Goal: Task Accomplishment & Management: Manage account settings

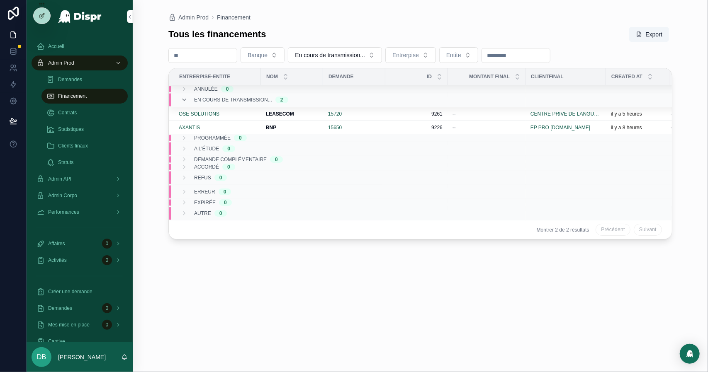
click at [605, 105] on td "scrollable content" at bounding box center [565, 100] width 80 height 15
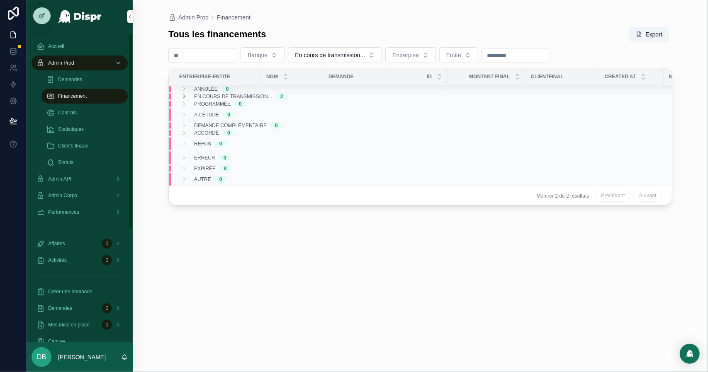
click at [93, 102] on div "Financement" at bounding box center [84, 96] width 76 height 13
click at [190, 95] on div "En cours de transmission... 2" at bounding box center [234, 96] width 107 height 7
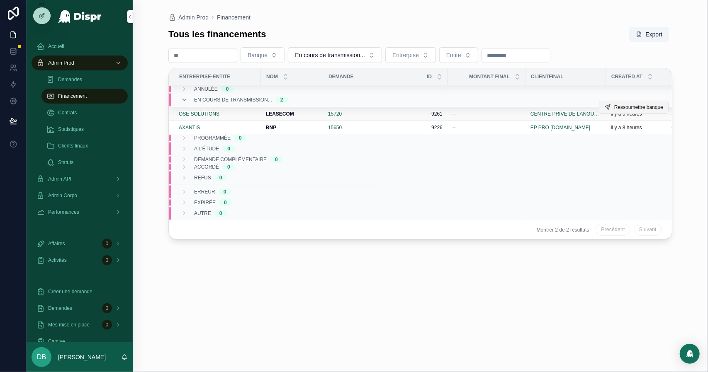
click at [614, 106] on span "Ressoumettre banque" at bounding box center [638, 107] width 49 height 7
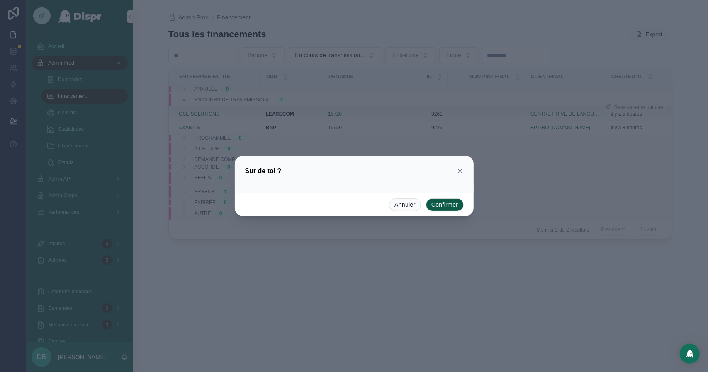
click at [448, 206] on button "Confirmer" at bounding box center [445, 205] width 38 height 13
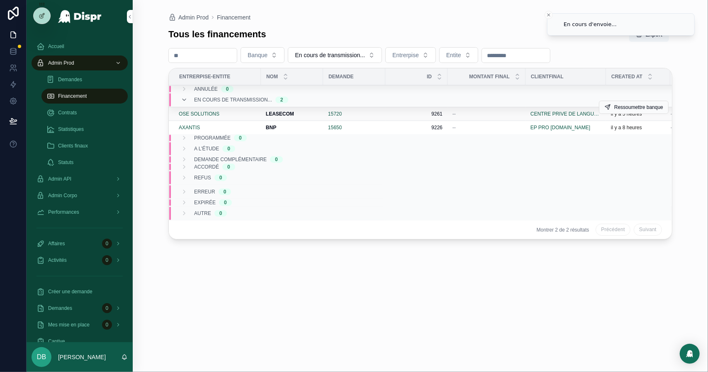
click at [380, 115] on div "15720" at bounding box center [354, 114] width 52 height 7
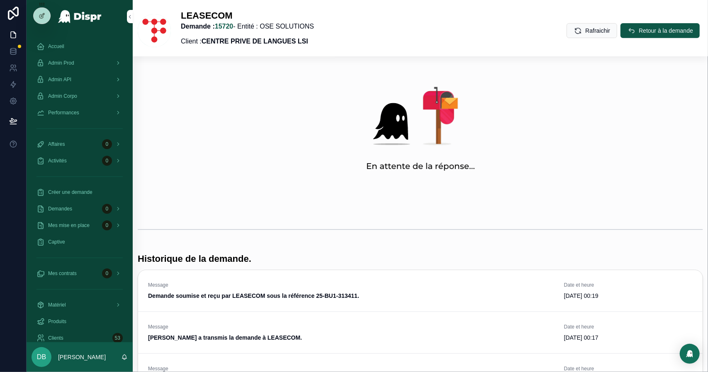
scroll to position [290, 0]
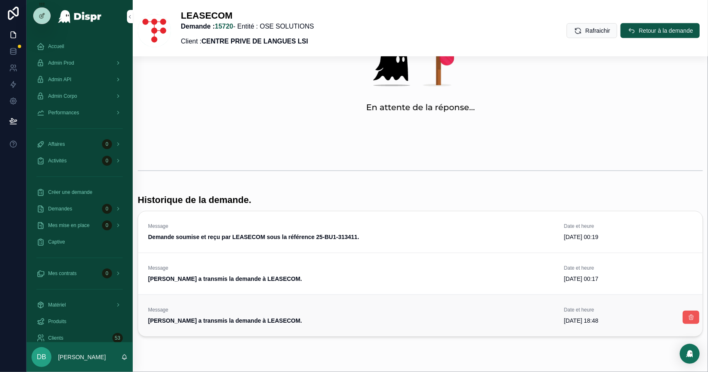
click at [687, 318] on icon "scrollable content" at bounding box center [690, 317] width 7 height 7
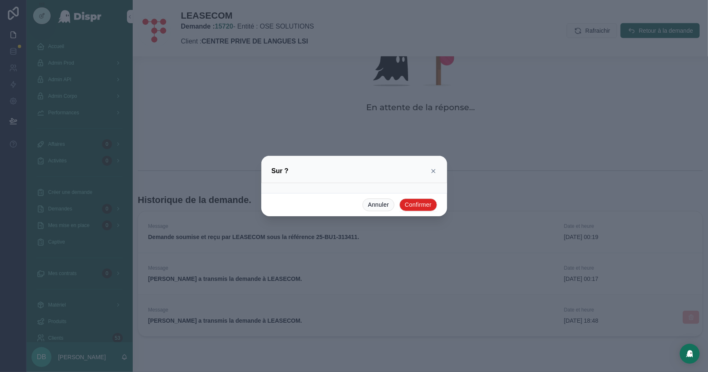
click at [427, 199] on button "Confirmer" at bounding box center [418, 205] width 38 height 13
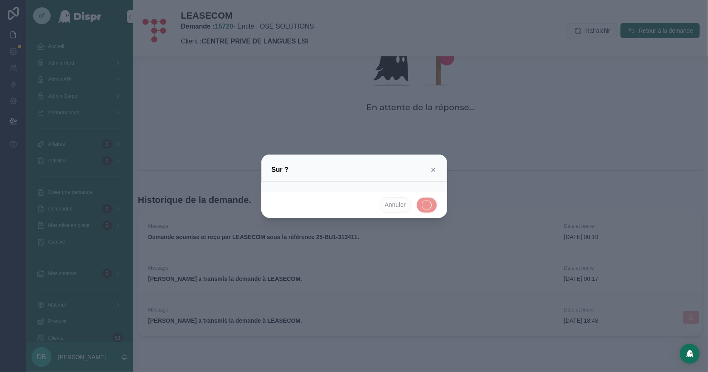
scroll to position [268, 0]
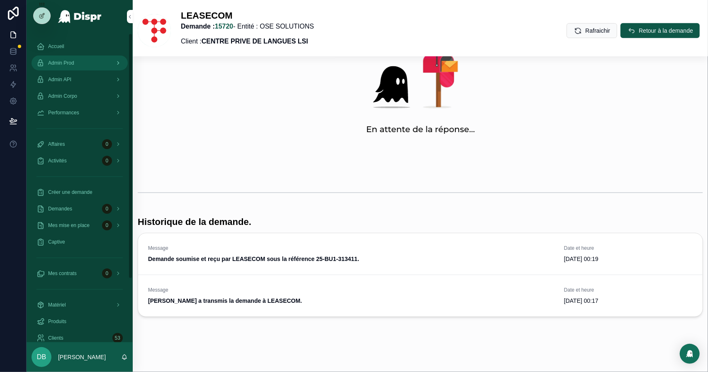
click at [104, 68] on div "Admin Prod" at bounding box center [79, 62] width 86 height 13
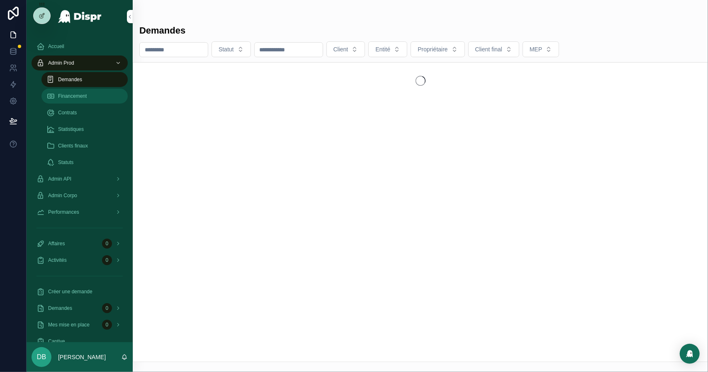
click at [97, 97] on div "Financement" at bounding box center [84, 96] width 76 height 13
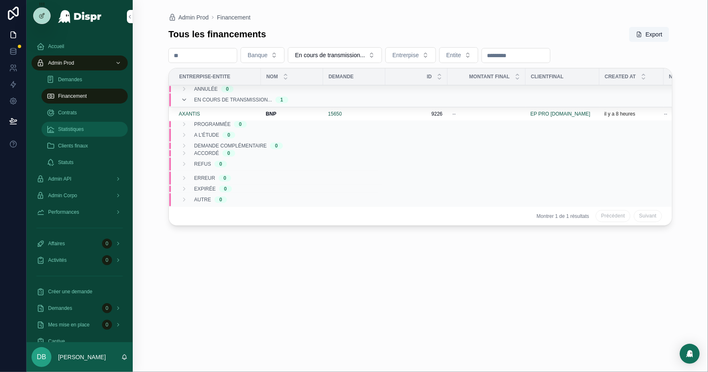
click at [84, 131] on span "Statistiques" at bounding box center [71, 129] width 26 height 7
